Goal: Find specific page/section: Find specific page/section

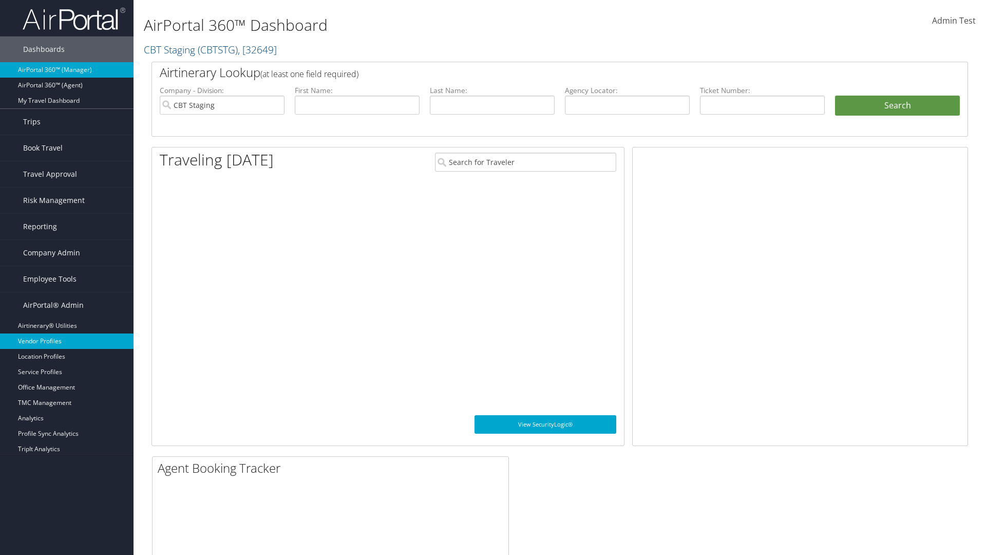
click at [67, 341] on link "Vendor Profiles" at bounding box center [67, 340] width 134 height 15
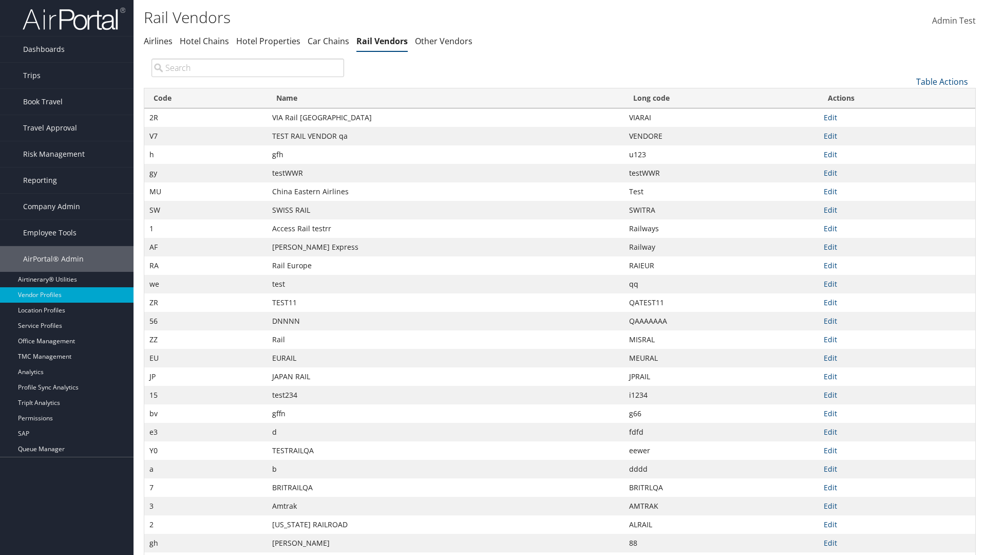
click at [445, 98] on th "Name" at bounding box center [445, 98] width 357 height 20
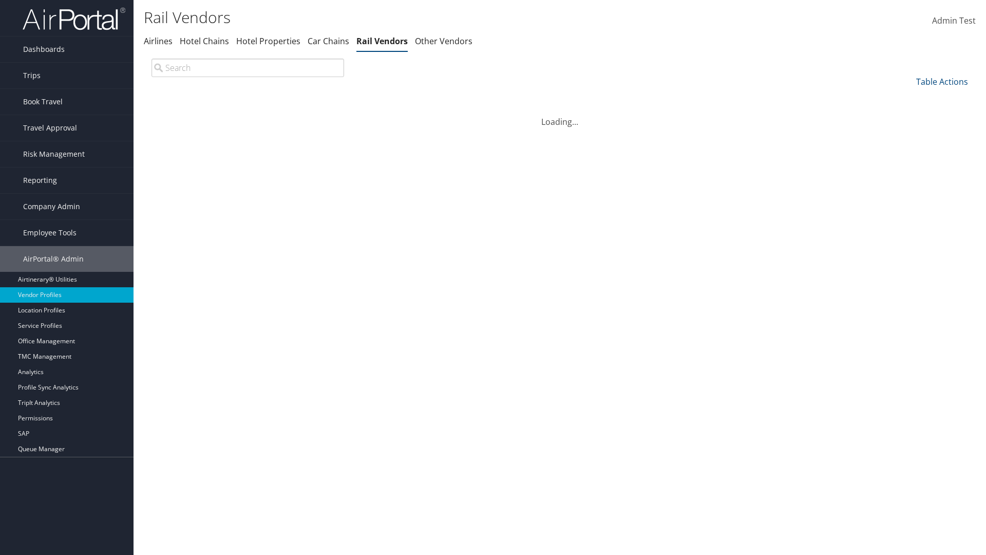
scroll to position [88, 0]
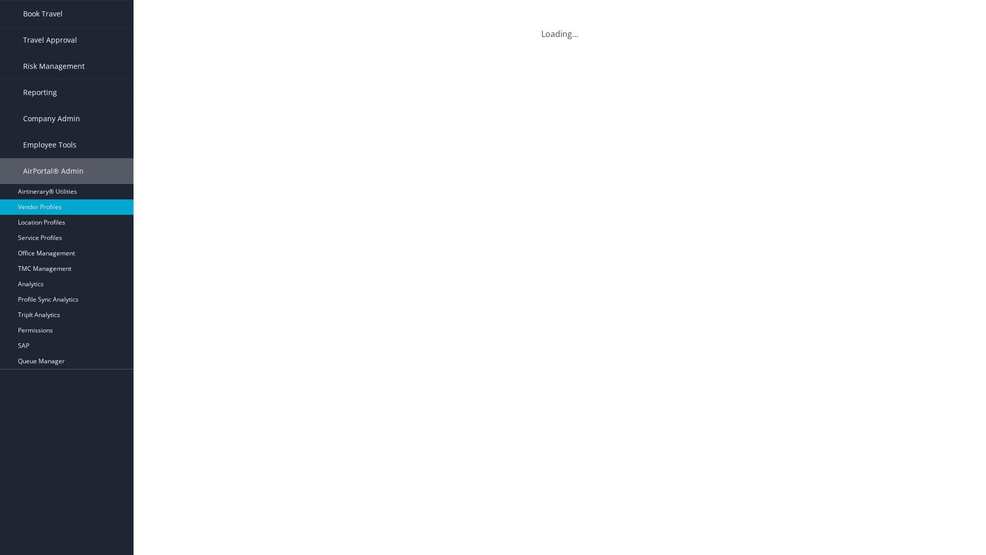
click at [445, 10] on th "Name" at bounding box center [445, 11] width 357 height 20
click at [721, 10] on th "Long code" at bounding box center [721, 11] width 195 height 20
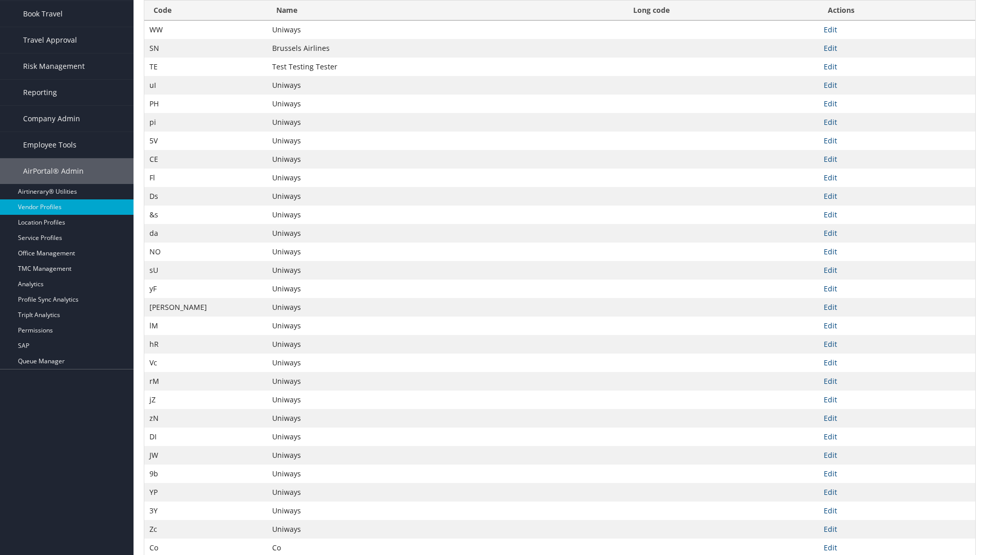
click at [721, 10] on th "Long code" at bounding box center [721, 11] width 195 height 20
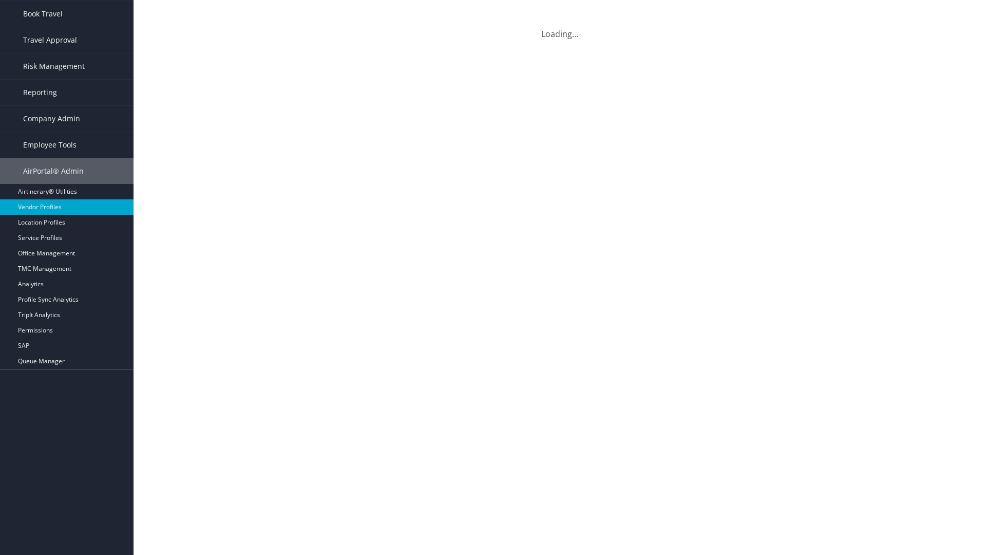
scroll to position [0, 0]
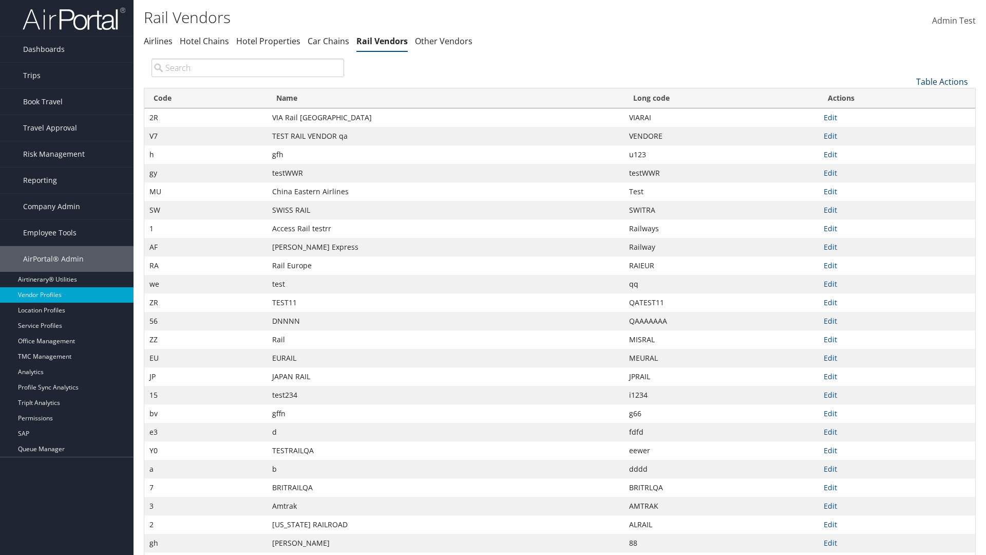
click at [942, 81] on link "Table Actions" at bounding box center [942, 81] width 52 height 11
click at [908, 116] on link "25" at bounding box center [907, 115] width 135 height 17
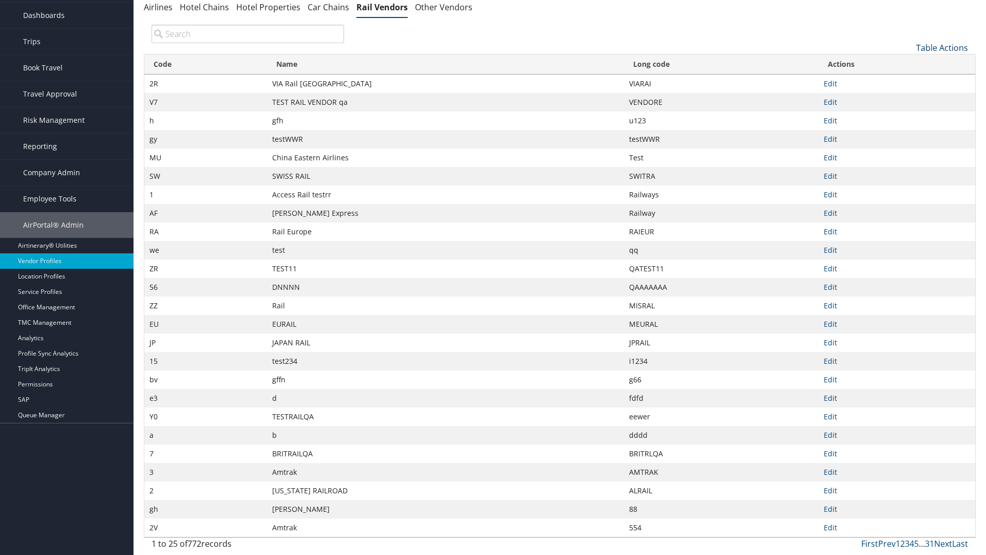
click at [942, 47] on link "Table Actions" at bounding box center [942, 47] width 52 height 11
click at [908, 116] on link "Page Length" at bounding box center [907, 115] width 135 height 17
click at [908, 99] on link "50" at bounding box center [907, 99] width 135 height 17
